Goal: Communication & Community: Answer question/provide support

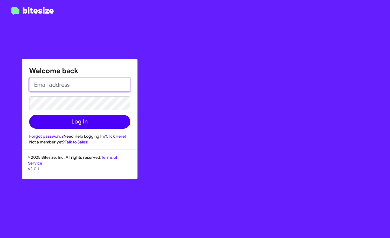
type input "[PERSON_NAME][EMAIL_ADDRESS][PERSON_NAME][DOMAIN_NAME]"
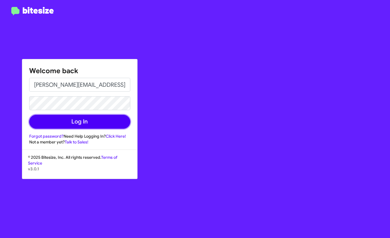
click at [103, 117] on button "Log In" at bounding box center [79, 122] width 101 height 14
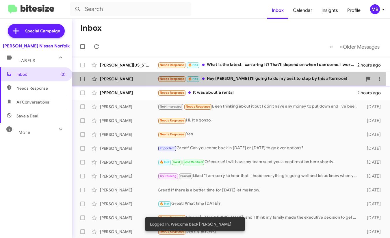
click at [229, 81] on div "Needs Response 🔥 Hot Hey [PERSON_NAME] I'll going to do my best to stop by this…" at bounding box center [260, 78] width 205 height 7
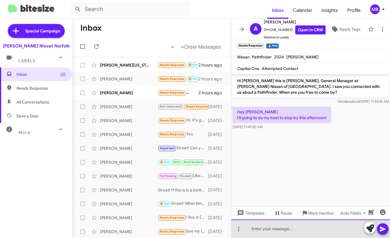
click at [270, 229] on div at bounding box center [311, 228] width 159 height 18
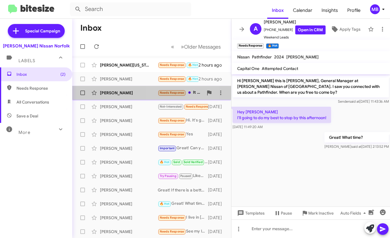
click at [171, 93] on span "Needs Response" at bounding box center [172, 93] width 25 height 4
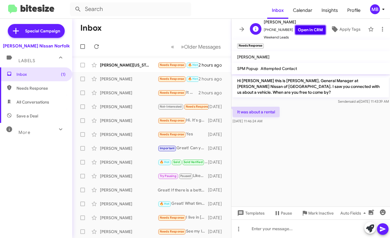
click at [304, 30] on link "Open in CRM" at bounding box center [310, 29] width 30 height 9
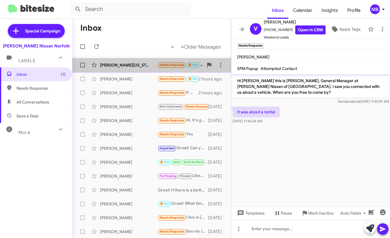
click at [184, 65] on span "Needs Response" at bounding box center [172, 65] width 25 height 4
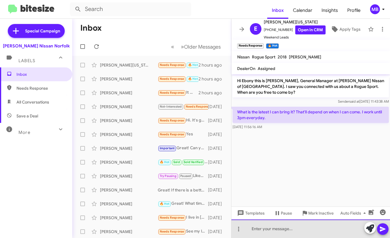
click at [256, 230] on div at bounding box center [311, 228] width 159 height 18
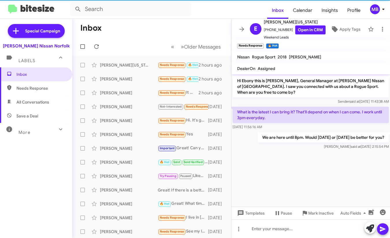
click at [35, 91] on span "Needs Response" at bounding box center [36, 88] width 72 height 14
type input "in:needs-response"
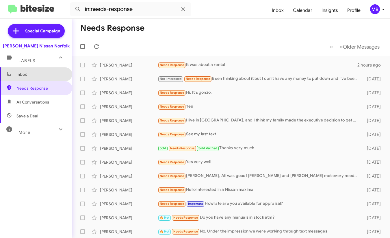
click at [36, 77] on span "Inbox" at bounding box center [36, 74] width 72 height 14
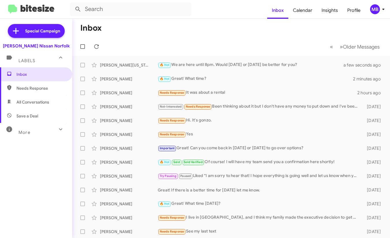
click at [186, 27] on mat-toolbar-row "Inbox" at bounding box center [231, 28] width 318 height 18
drag, startPoint x: 51, startPoint y: 86, endPoint x: 49, endPoint y: 82, distance: 4.3
click at [51, 86] on span "Needs Response" at bounding box center [40, 88] width 49 height 6
type input "in:needs-response"
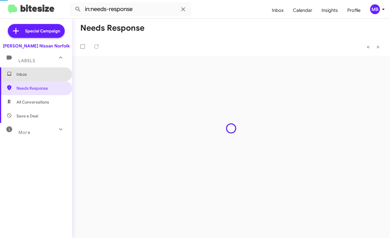
click at [47, 73] on span "Inbox" at bounding box center [40, 74] width 49 height 6
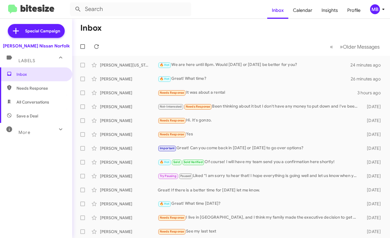
click at [13, 92] on span "Needs Response" at bounding box center [36, 88] width 72 height 14
type input "in:needs-response"
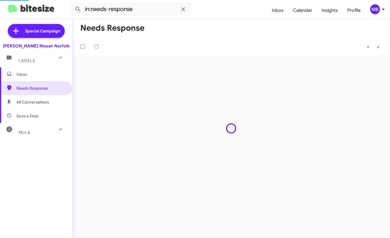
click at [24, 71] on span "Inbox" at bounding box center [36, 74] width 72 height 14
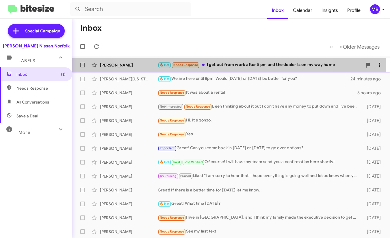
click at [213, 66] on div "🔥 Hot Needs Response I get out from work after 5 pm and the dealer is on my way…" at bounding box center [260, 65] width 205 height 7
